Goal: Information Seeking & Learning: Check status

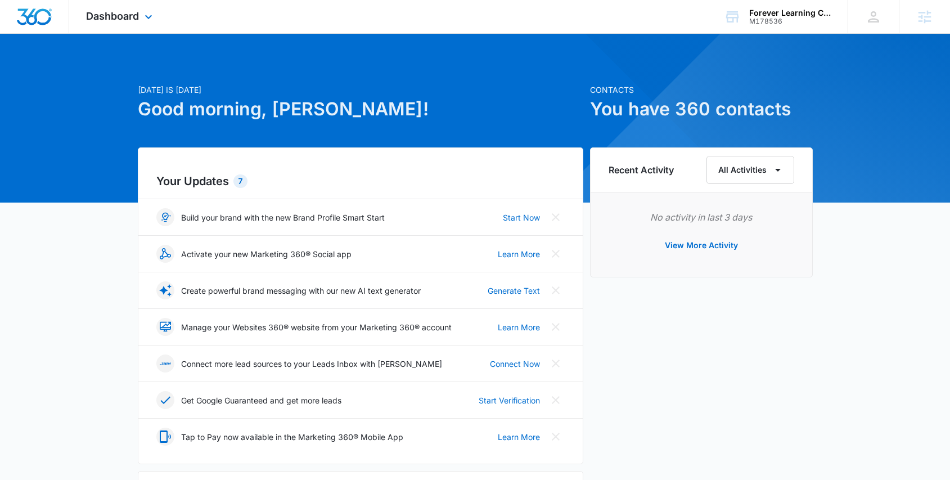
click at [119, 22] on div "Dashboard Apps Reputation Websites Forms CRM Email Social Payments POS Content …" at bounding box center [120, 16] width 103 height 33
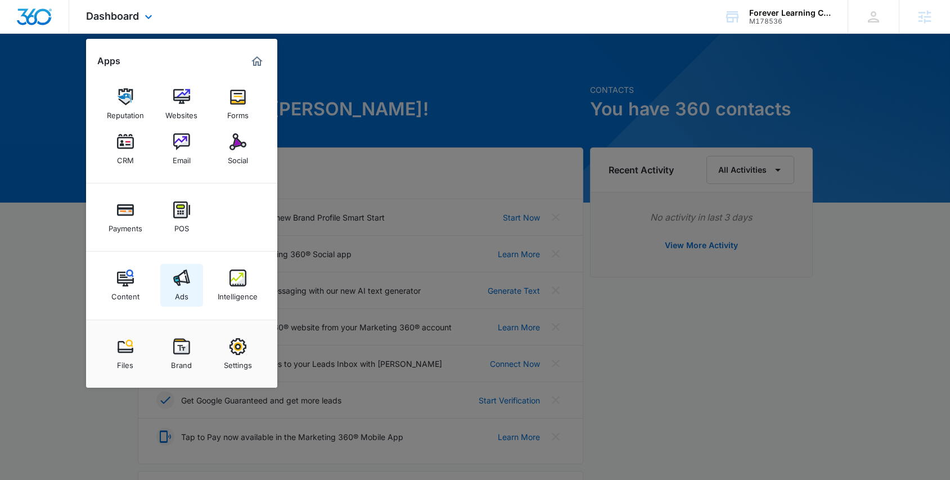
click at [185, 294] on div "Ads" at bounding box center [181, 293] width 13 height 15
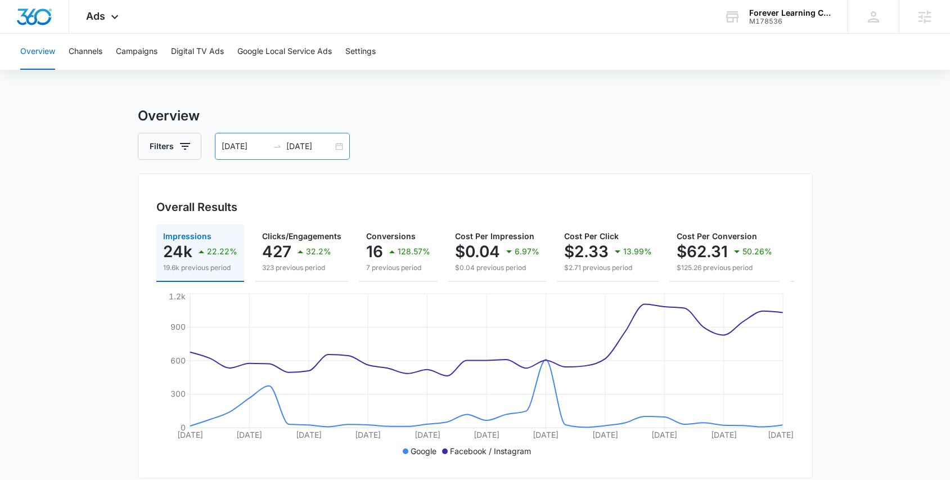
click at [314, 143] on input "08/12/2025" at bounding box center [309, 146] width 47 height 12
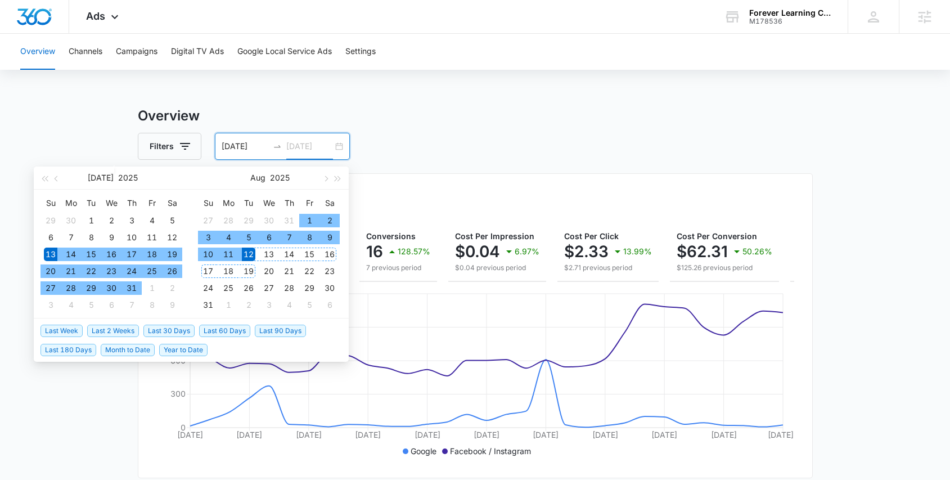
type input "08/12/2025"
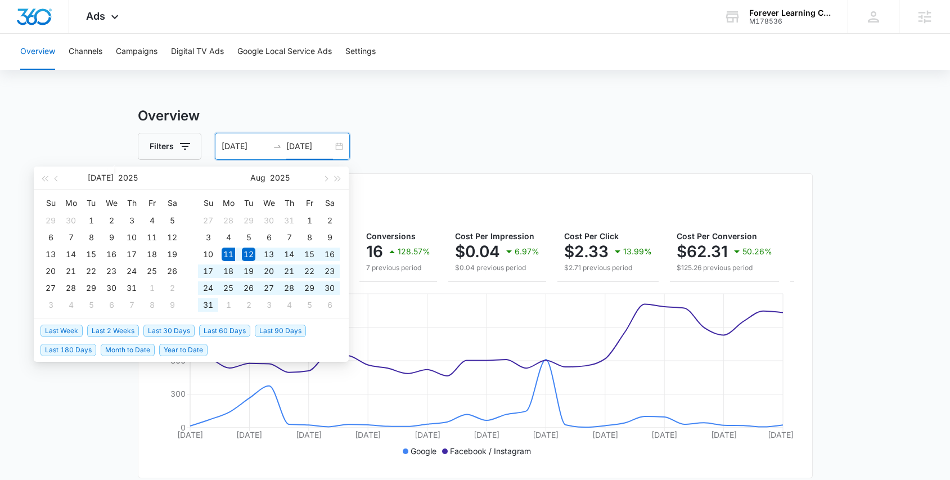
click at [169, 331] on span "Last 30 Days" at bounding box center [168, 331] width 51 height 12
type input "08/11/2025"
type input "09/10/2025"
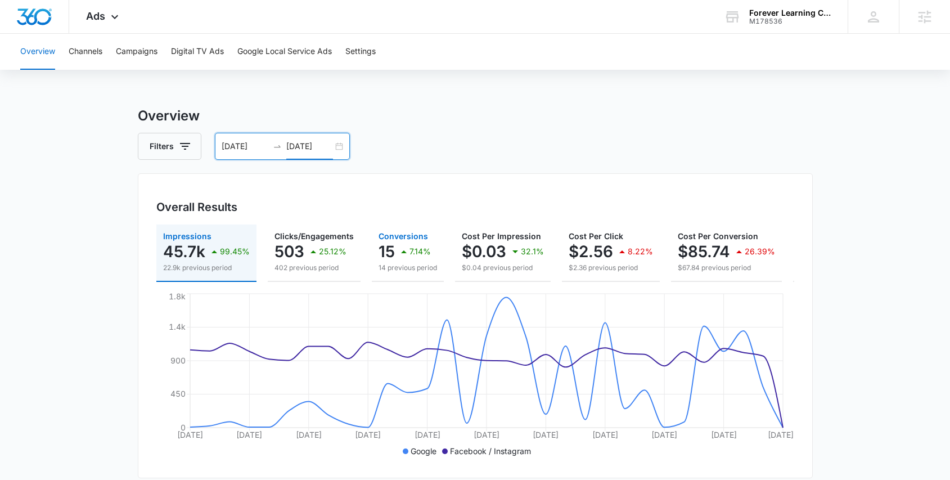
click at [402, 255] on icon "button" at bounding box center [403, 251] width 13 height 13
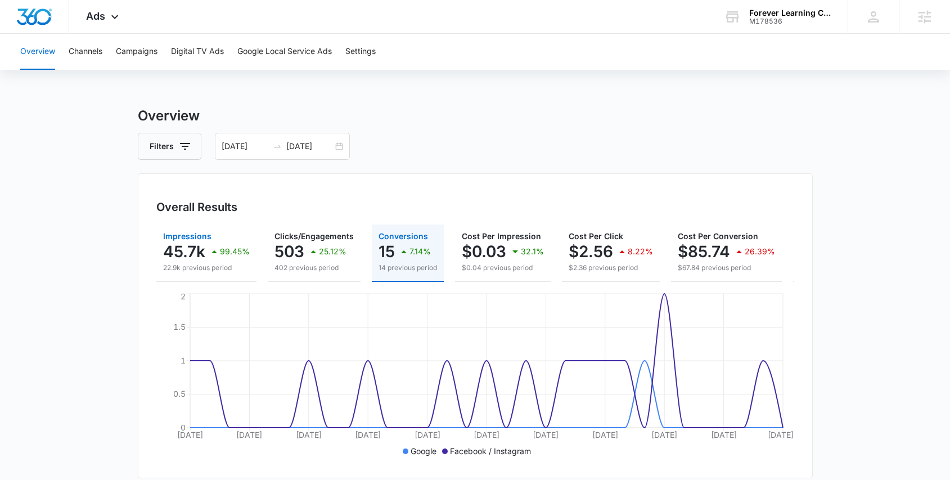
click at [178, 257] on p "45.7k" at bounding box center [184, 251] width 42 height 18
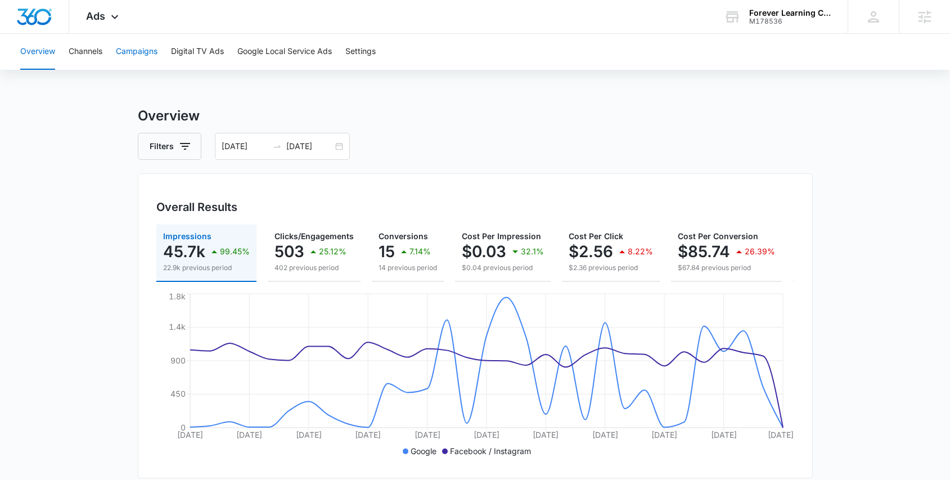
click at [116, 57] on button "Campaigns" at bounding box center [137, 52] width 42 height 36
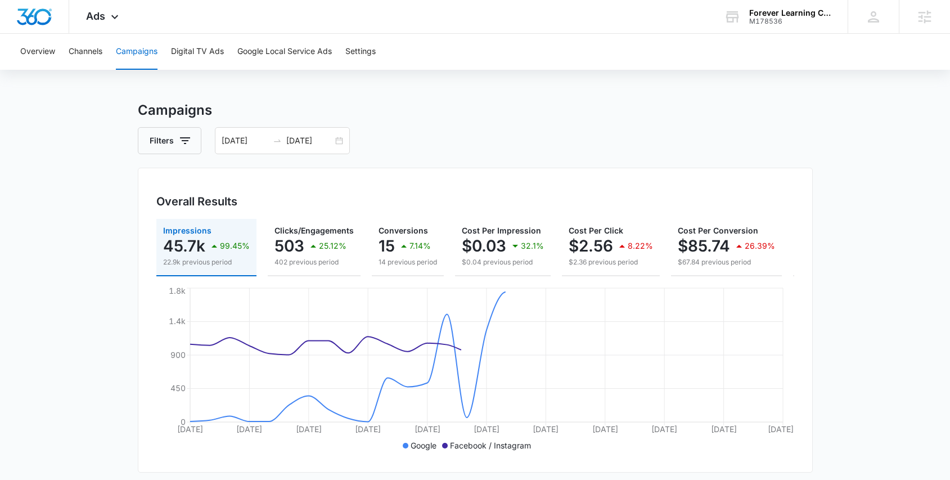
scroll to position [331, 0]
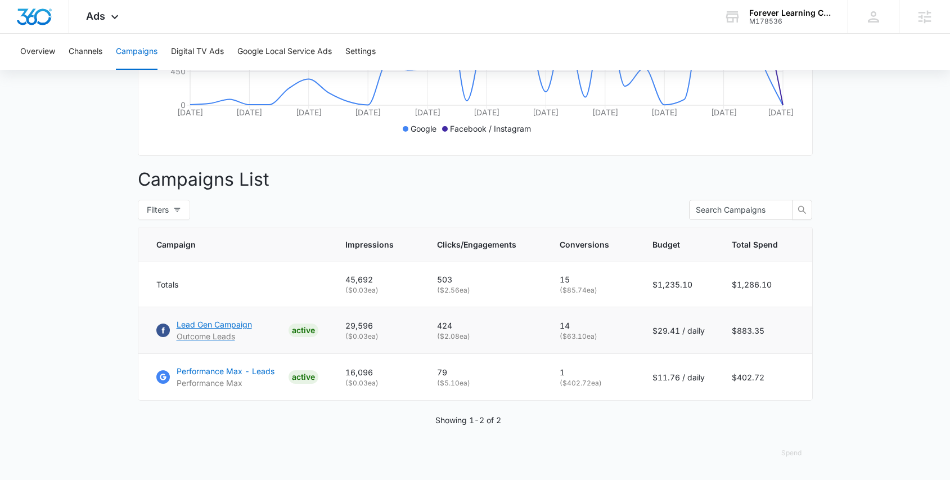
click at [239, 326] on p "Lead Gen Campaign" at bounding box center [214, 324] width 75 height 12
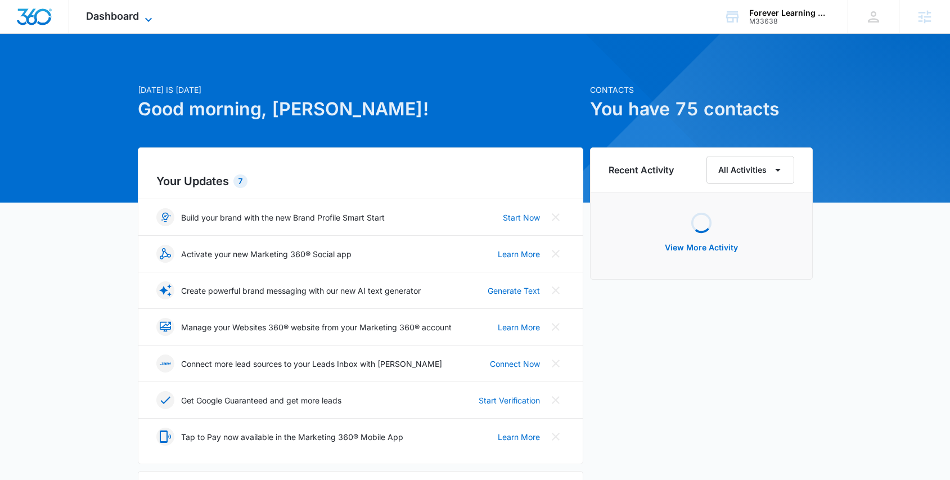
click at [114, 15] on span "Dashboard" at bounding box center [112, 16] width 53 height 12
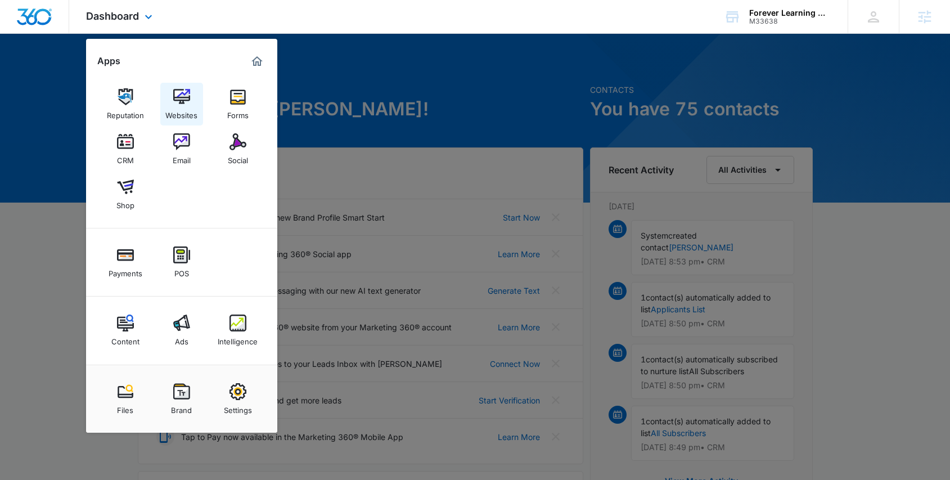
click at [193, 106] on div "Websites" at bounding box center [181, 112] width 32 height 15
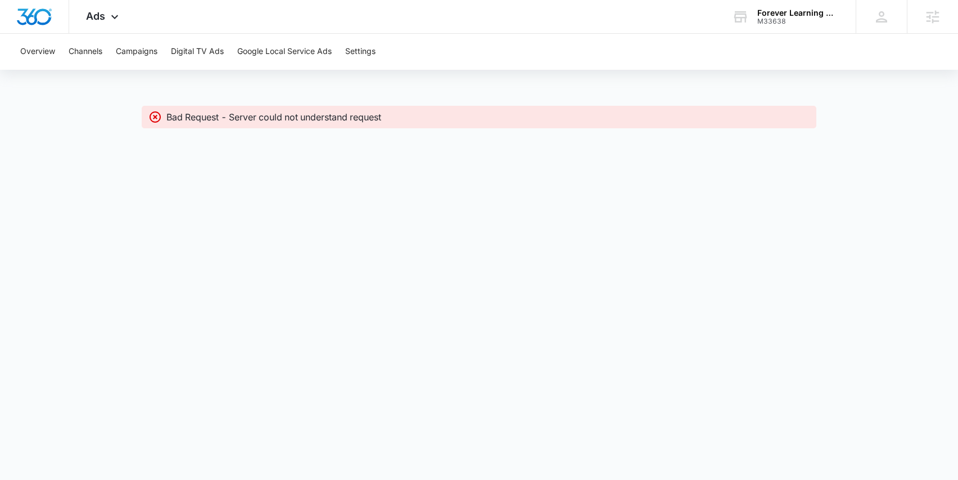
click at [155, 118] on icon at bounding box center [154, 116] width 13 height 13
click at [38, 61] on button "Overview" at bounding box center [37, 52] width 35 height 36
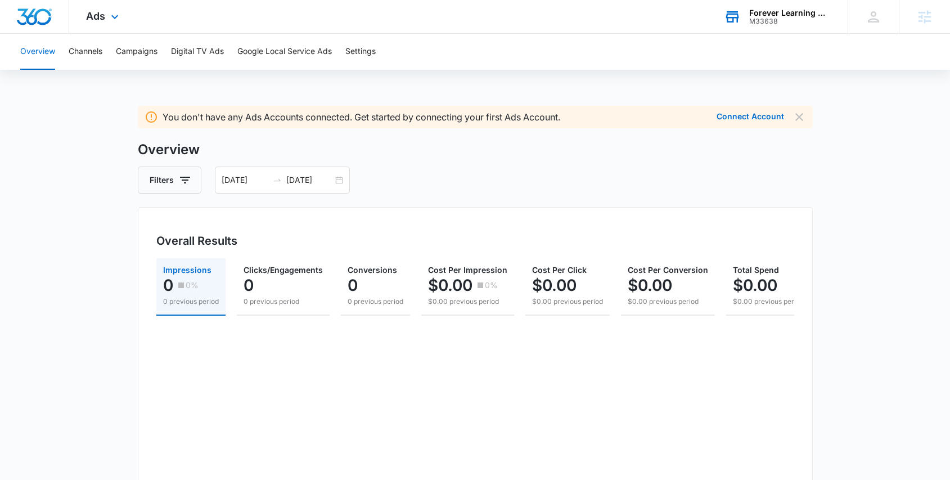
click at [760, 24] on div "M33638" at bounding box center [790, 21] width 82 height 8
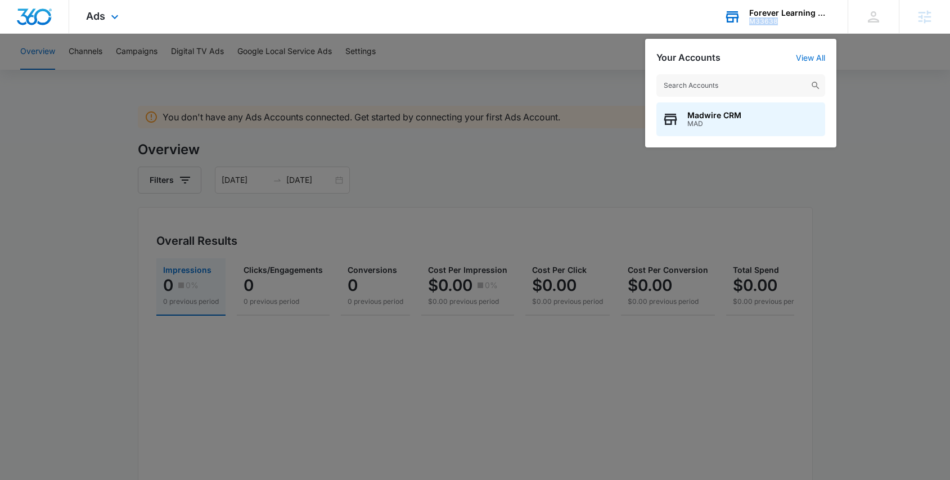
click at [760, 24] on div "M33638" at bounding box center [790, 21] width 82 height 8
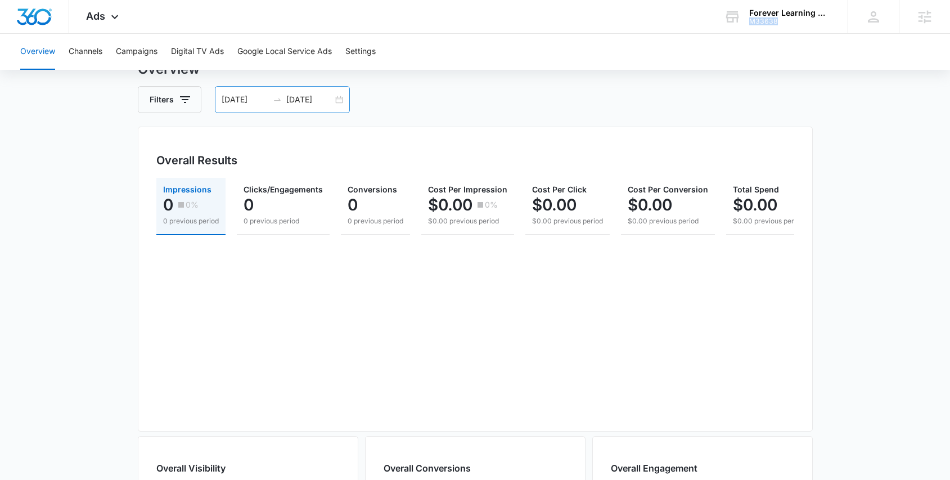
scroll to position [13, 0]
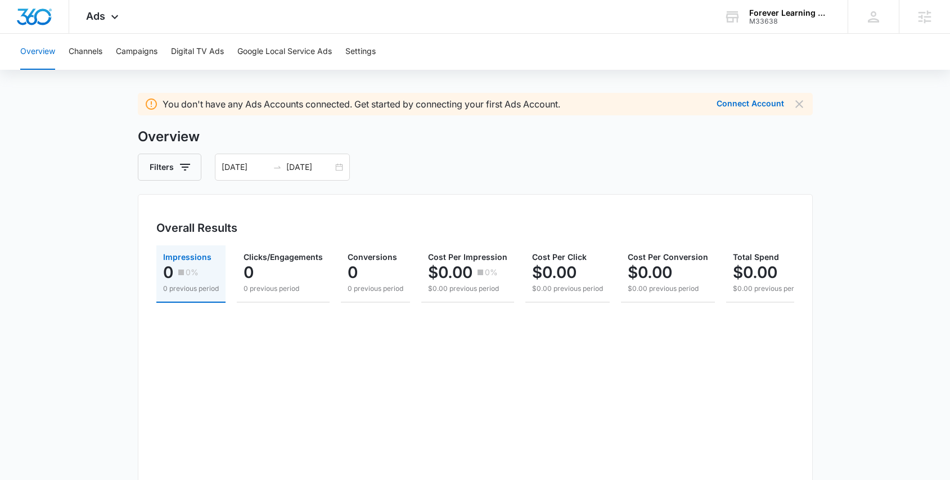
click at [426, 145] on h3 "Overview" at bounding box center [475, 137] width 675 height 20
click at [789, 15] on div "Forever Learning Montessori" at bounding box center [790, 12] width 82 height 9
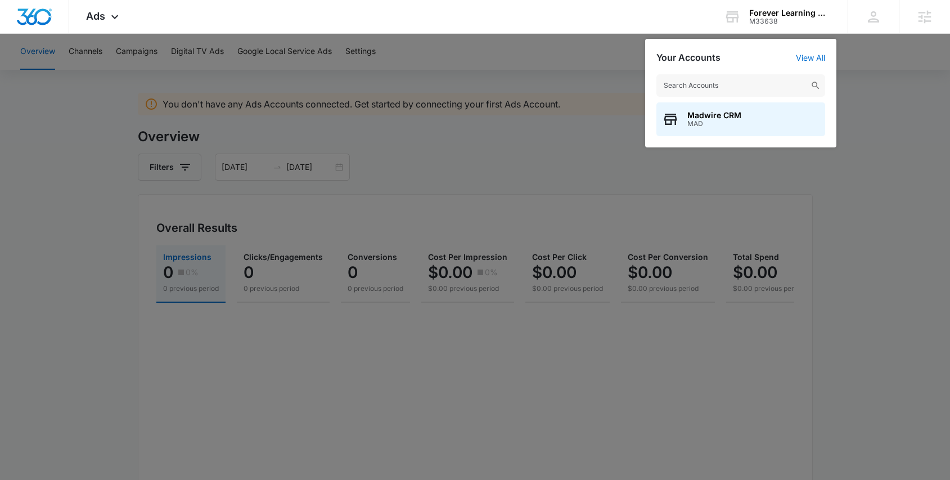
click at [524, 151] on div at bounding box center [475, 240] width 950 height 480
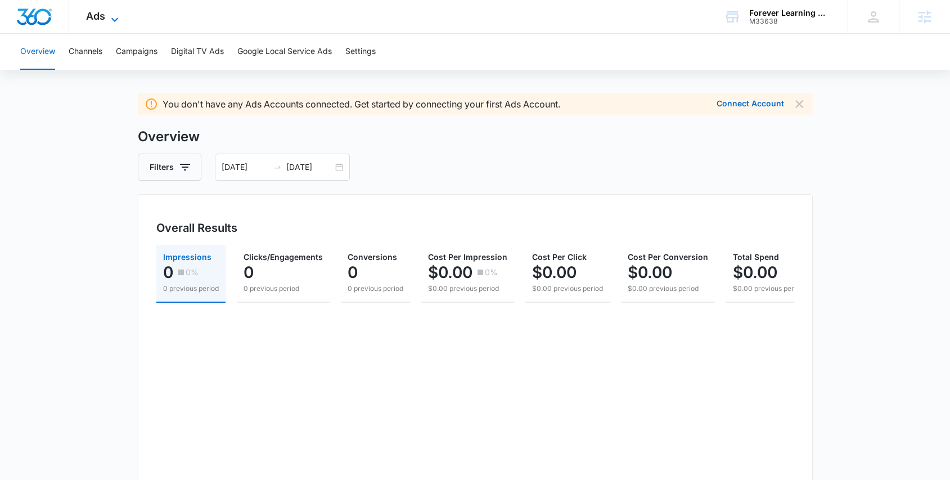
click at [100, 13] on span "Ads" at bounding box center [95, 16] width 19 height 12
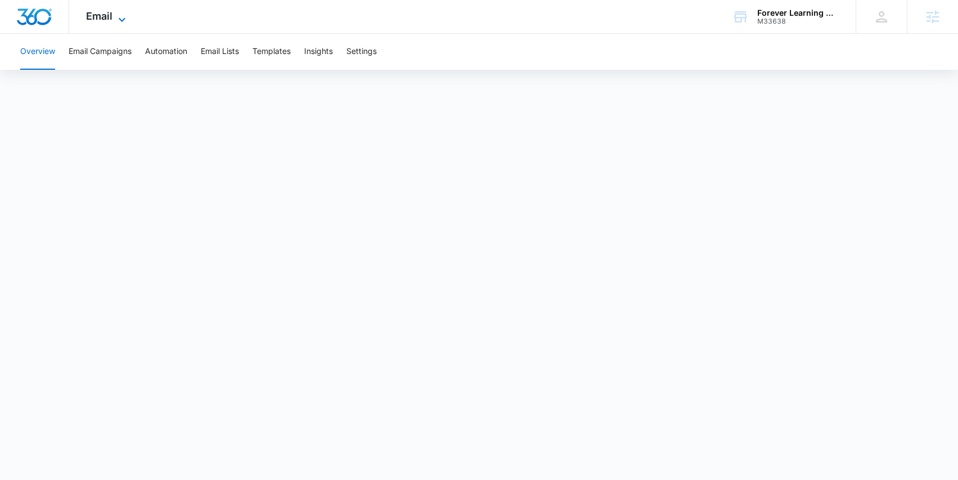
click at [96, 14] on span "Email" at bounding box center [99, 16] width 26 height 12
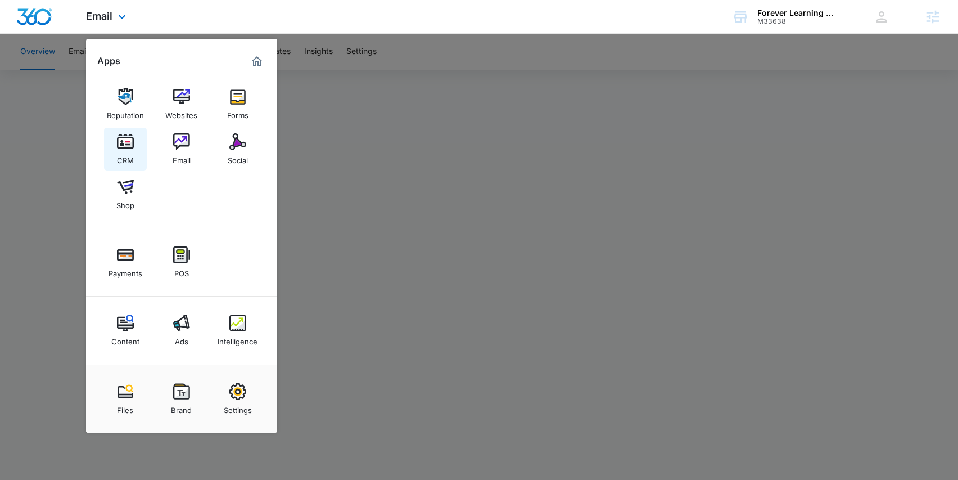
click at [138, 143] on link "CRM" at bounding box center [125, 149] width 43 height 43
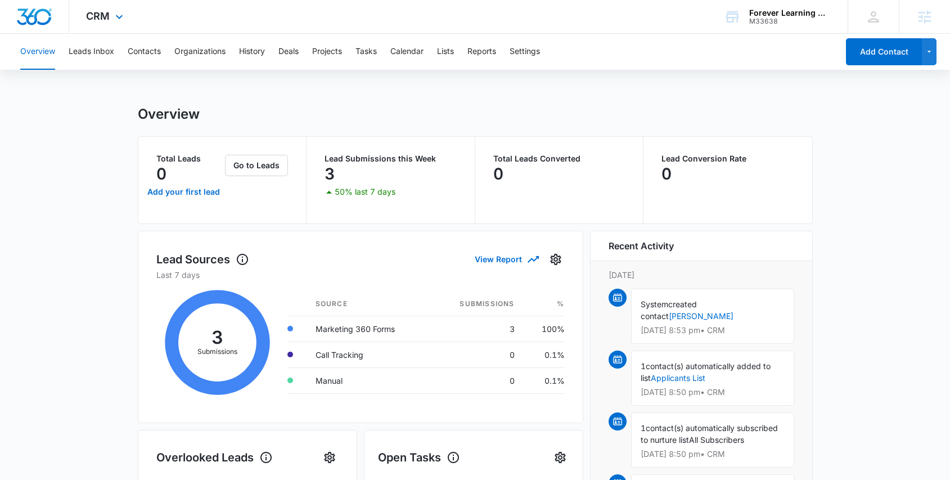
click at [111, 7] on div "CRM Apps Reputation Websites Forms CRM Email Social Shop Payments POS Content A…" at bounding box center [106, 16] width 74 height 33
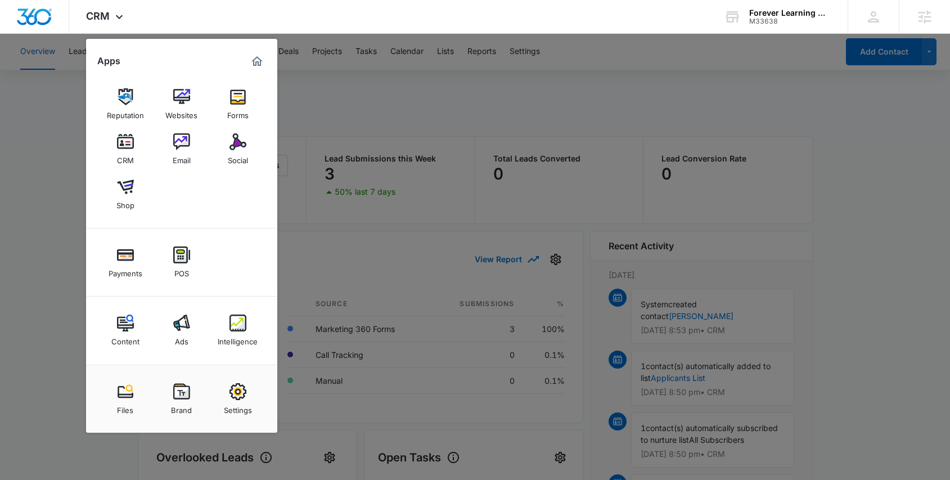
click at [183, 150] on div "Email" at bounding box center [182, 157] width 18 height 15
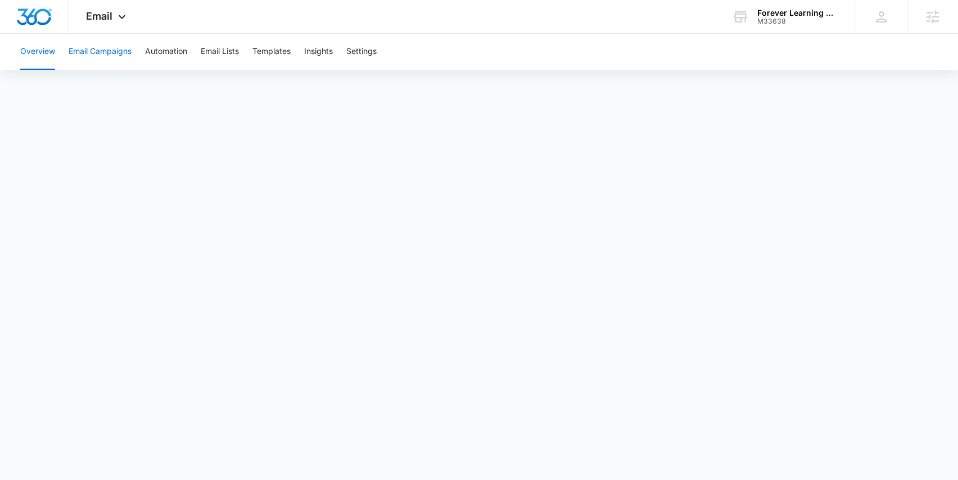
click at [111, 52] on button "Email Campaigns" at bounding box center [100, 52] width 63 height 36
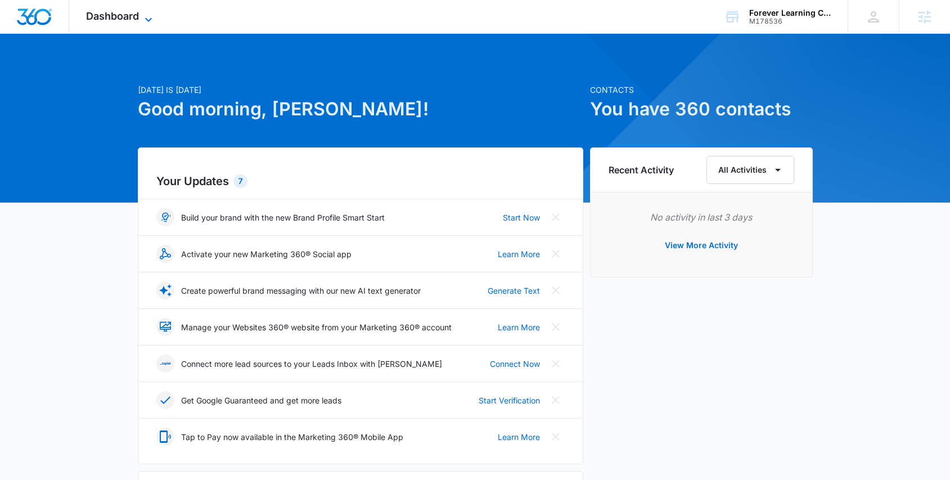
click at [120, 13] on span "Dashboard" at bounding box center [112, 16] width 53 height 12
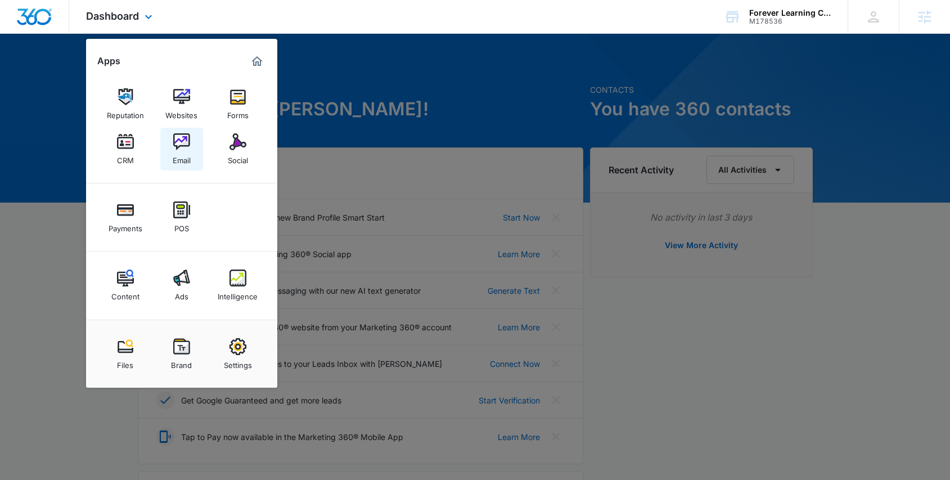
click at [187, 142] on img at bounding box center [181, 141] width 17 height 17
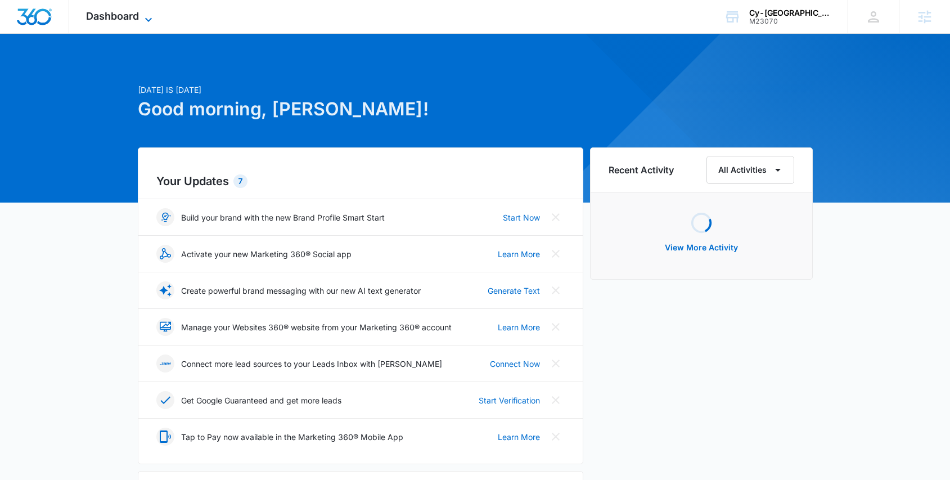
click at [116, 21] on span "Dashboard" at bounding box center [112, 16] width 53 height 12
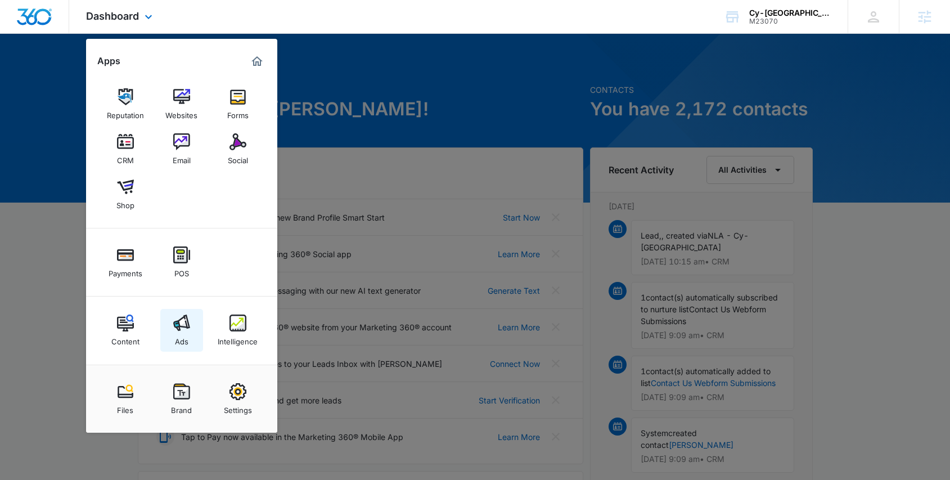
click at [183, 327] on img at bounding box center [181, 322] width 17 height 17
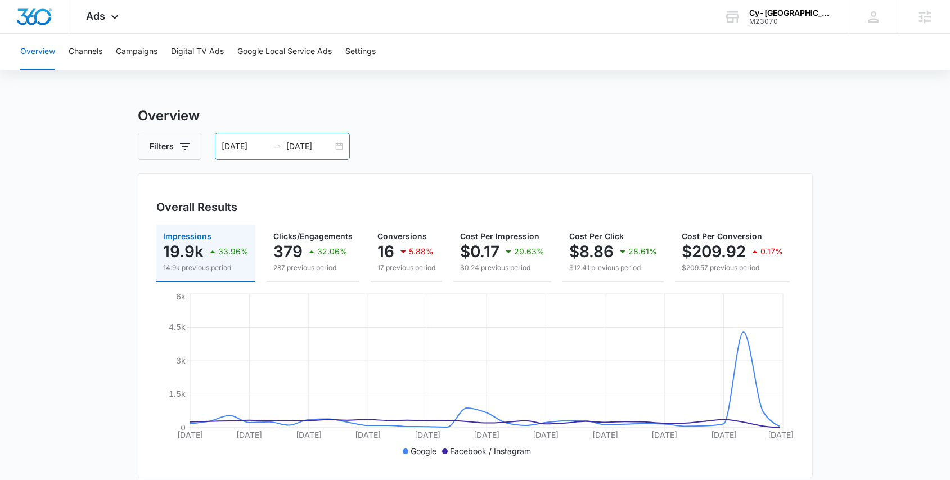
click at [307, 150] on input "08/19/2025" at bounding box center [309, 146] width 47 height 12
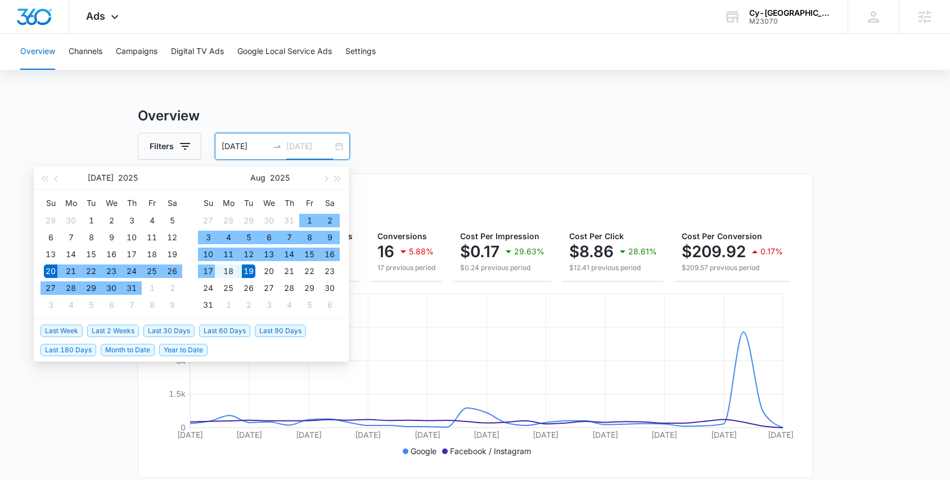
type input "08/19/2025"
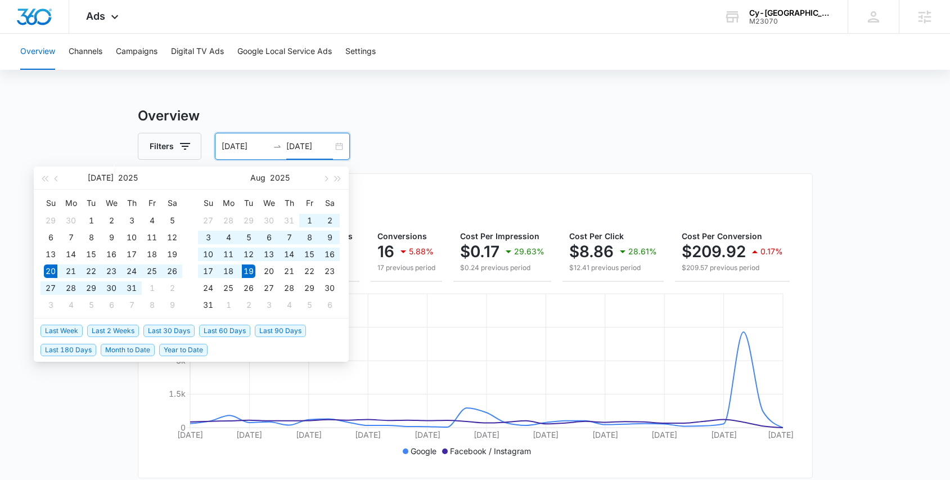
click at [173, 338] on li "Last 30 Days" at bounding box center [171, 330] width 56 height 19
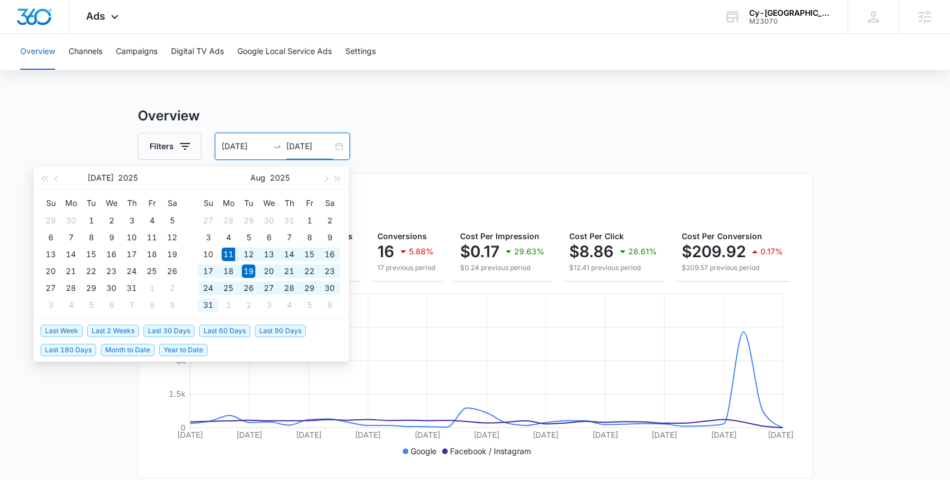
click at [174, 334] on span "Last 30 Days" at bounding box center [168, 331] width 51 height 12
type input "08/11/2025"
type input "09/10/2025"
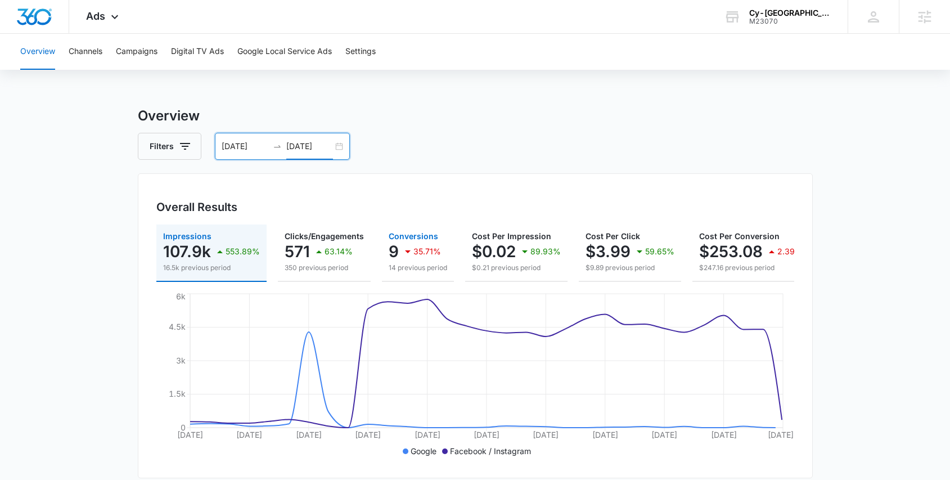
click at [409, 245] on icon "button" at bounding box center [407, 251] width 13 height 13
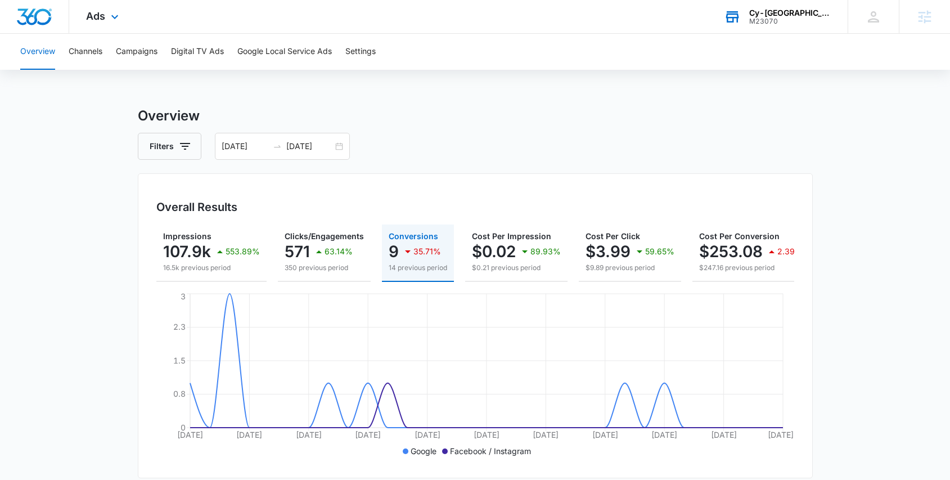
click at [764, 24] on div "M23070" at bounding box center [790, 21] width 82 height 8
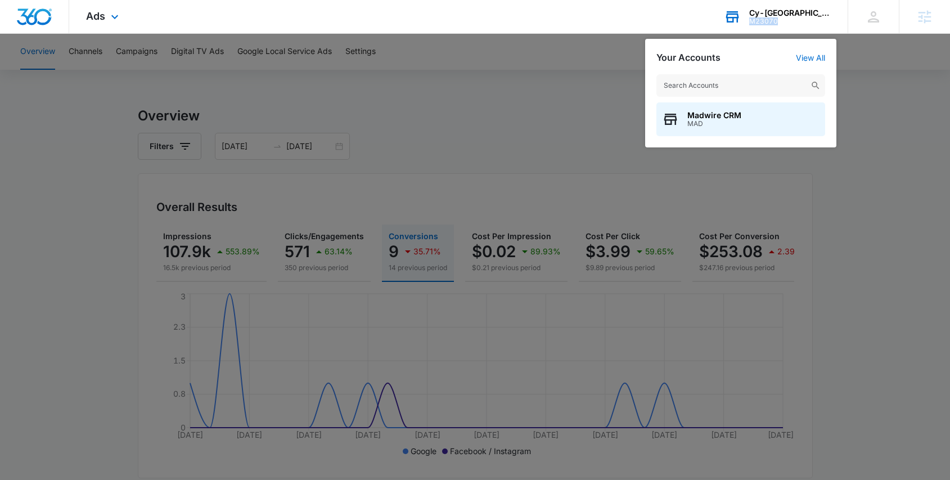
click at [764, 24] on div "M23070" at bounding box center [790, 21] width 82 height 8
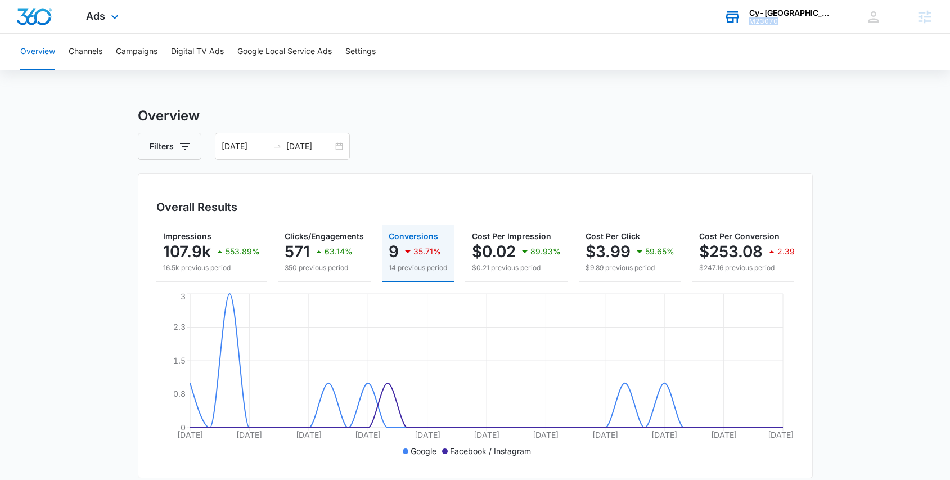
copy div "M23070"
click at [108, 8] on div "Ads Apps Reputation Websites Forms CRM Email Social Shop Payments POS Content A…" at bounding box center [103, 16] width 69 height 33
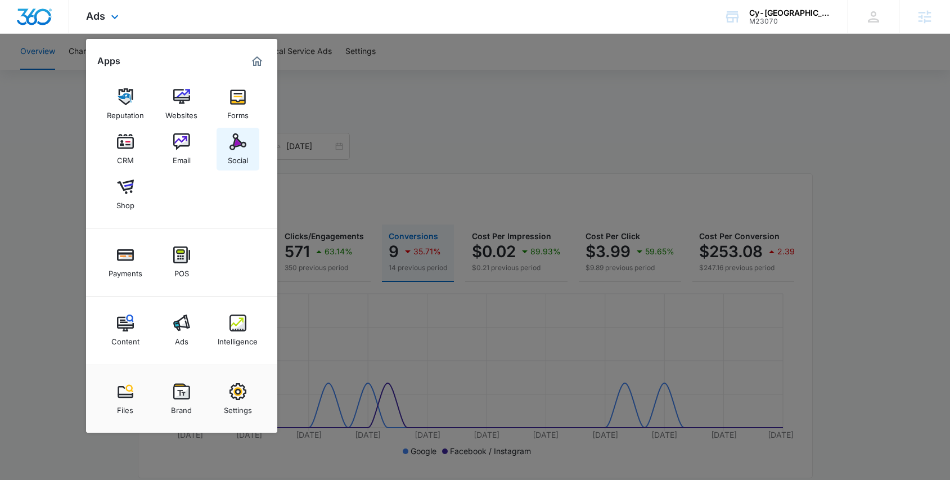
click at [242, 149] on img at bounding box center [237, 141] width 17 height 17
